Goal: Task Accomplishment & Management: Complete application form

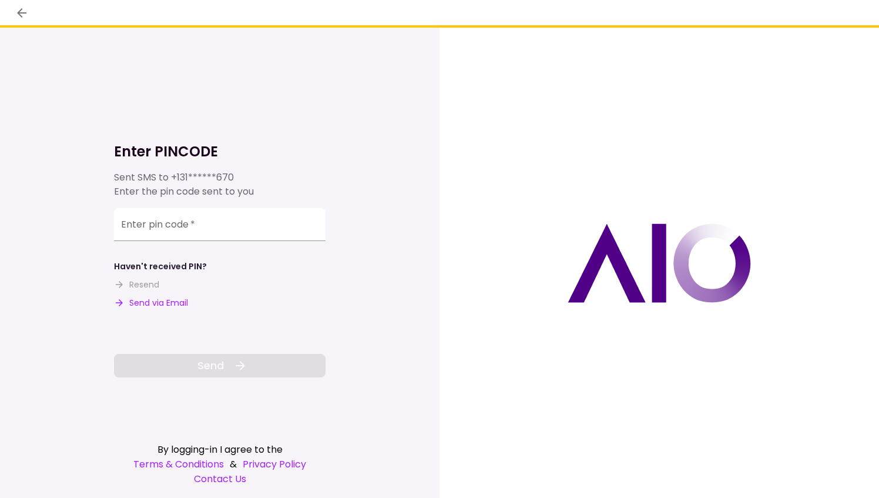
click at [150, 304] on button "Send via Email" at bounding box center [151, 303] width 74 height 12
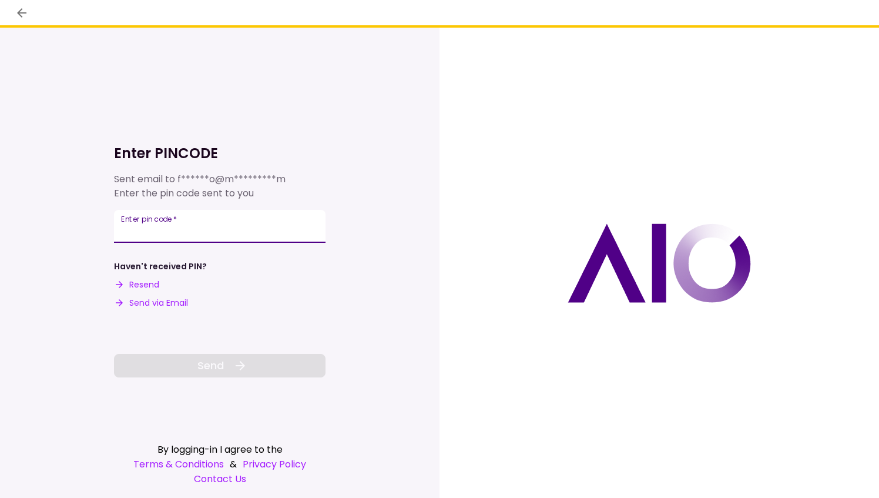
click at [133, 222] on div "Enter pin code   *" at bounding box center [220, 226] width 212 height 33
drag, startPoint x: 133, startPoint y: 222, endPoint x: 127, endPoint y: 222, distance: 5.9
click at [127, 222] on div "Enter pin code   *" at bounding box center [220, 226] width 212 height 33
drag, startPoint x: 127, startPoint y: 222, endPoint x: 127, endPoint y: 230, distance: 8.8
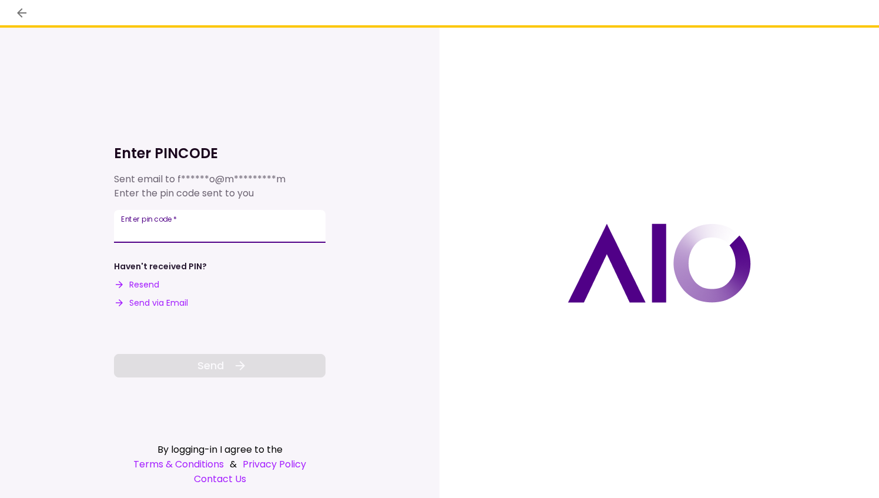
click at [127, 230] on input "Enter pin code   *" at bounding box center [220, 226] width 212 height 33
paste input "******"
type input "******"
click at [206, 370] on span "Send" at bounding box center [210, 365] width 26 height 16
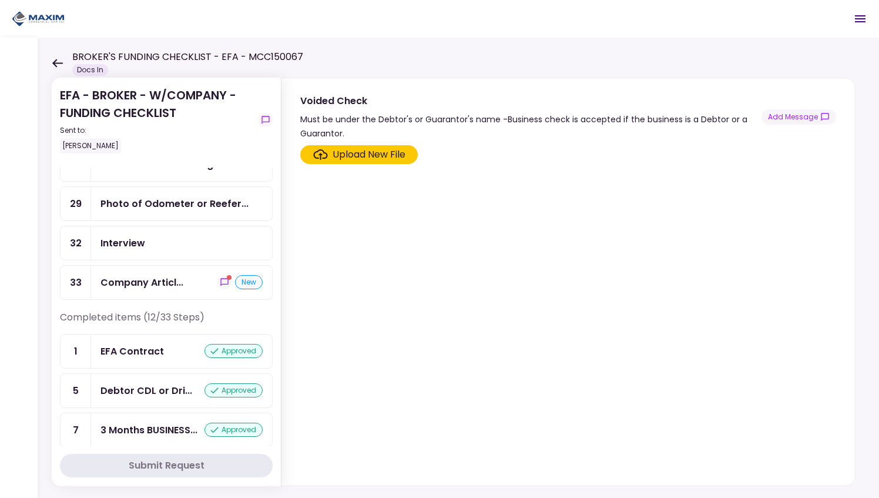
scroll to position [702, 0]
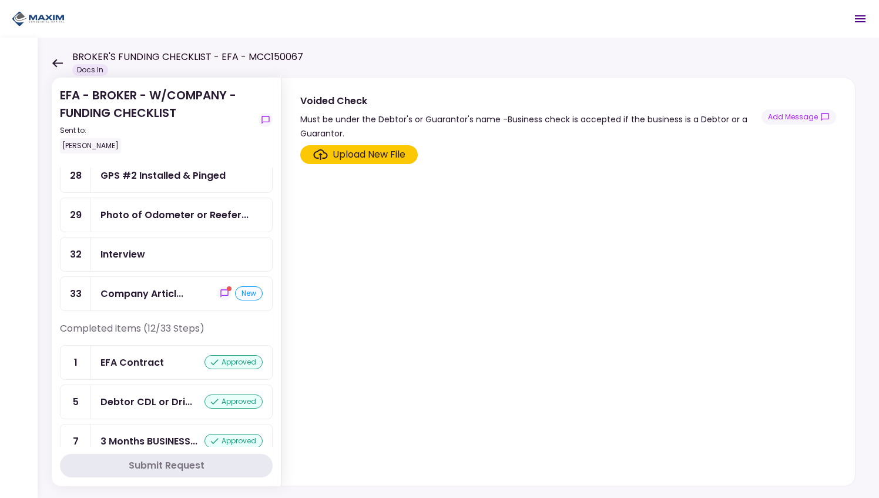
click at [240, 286] on div "new" at bounding box center [249, 293] width 28 height 14
click at [240, 286] on div "Company Articles" at bounding box center [182, 293] width 162 height 15
click at [367, 154] on div "Upload New File" at bounding box center [369, 155] width 73 height 14
click at [0, 0] on input "Upload New File" at bounding box center [0, 0] width 0 height 0
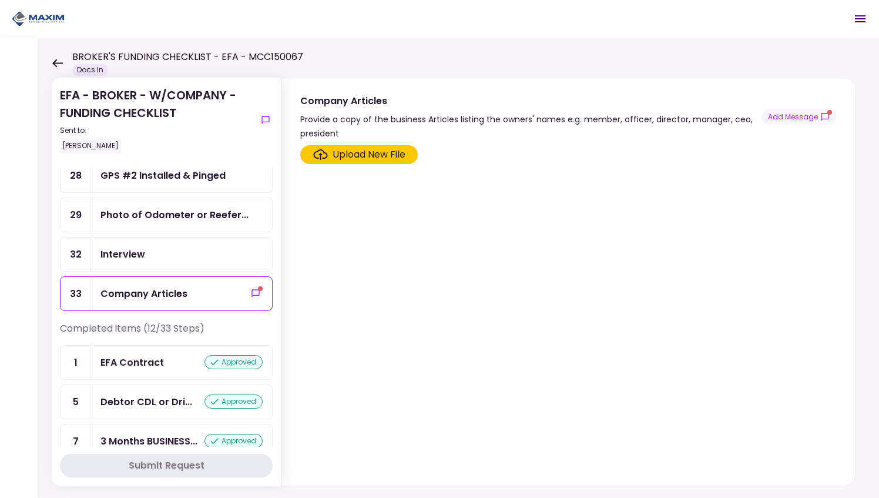
click at [367, 149] on div "Upload New File" at bounding box center [369, 155] width 73 height 14
click at [0, 0] on input "Upload New File" at bounding box center [0, 0] width 0 height 0
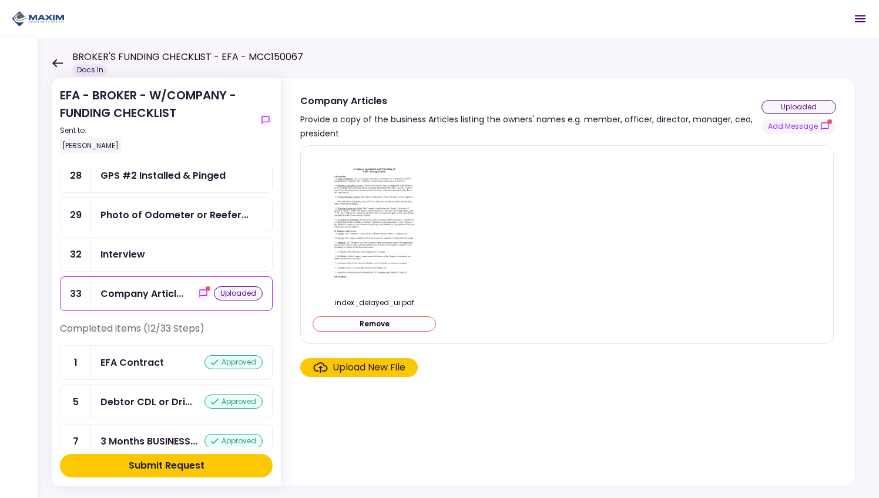
click at [187, 462] on div "Submit Request" at bounding box center [167, 465] width 76 height 14
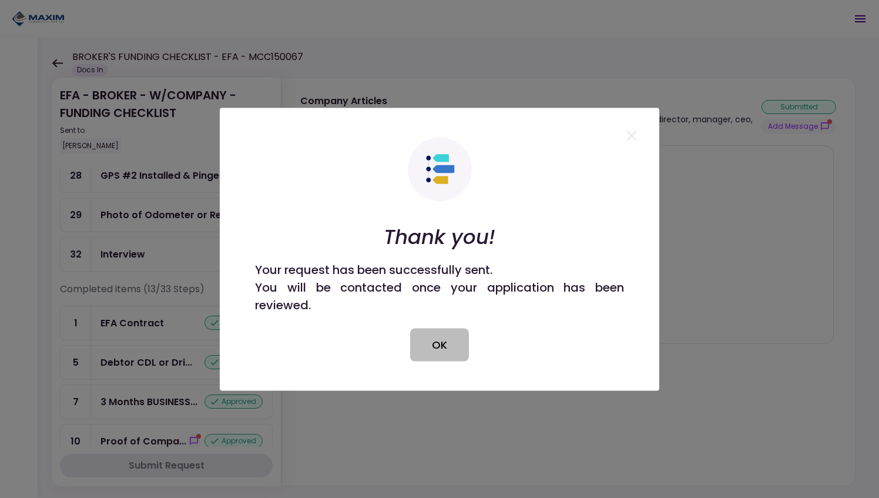
click at [438, 339] on button "OK" at bounding box center [439, 344] width 59 height 33
